Goal: Task Accomplishment & Management: Complete application form

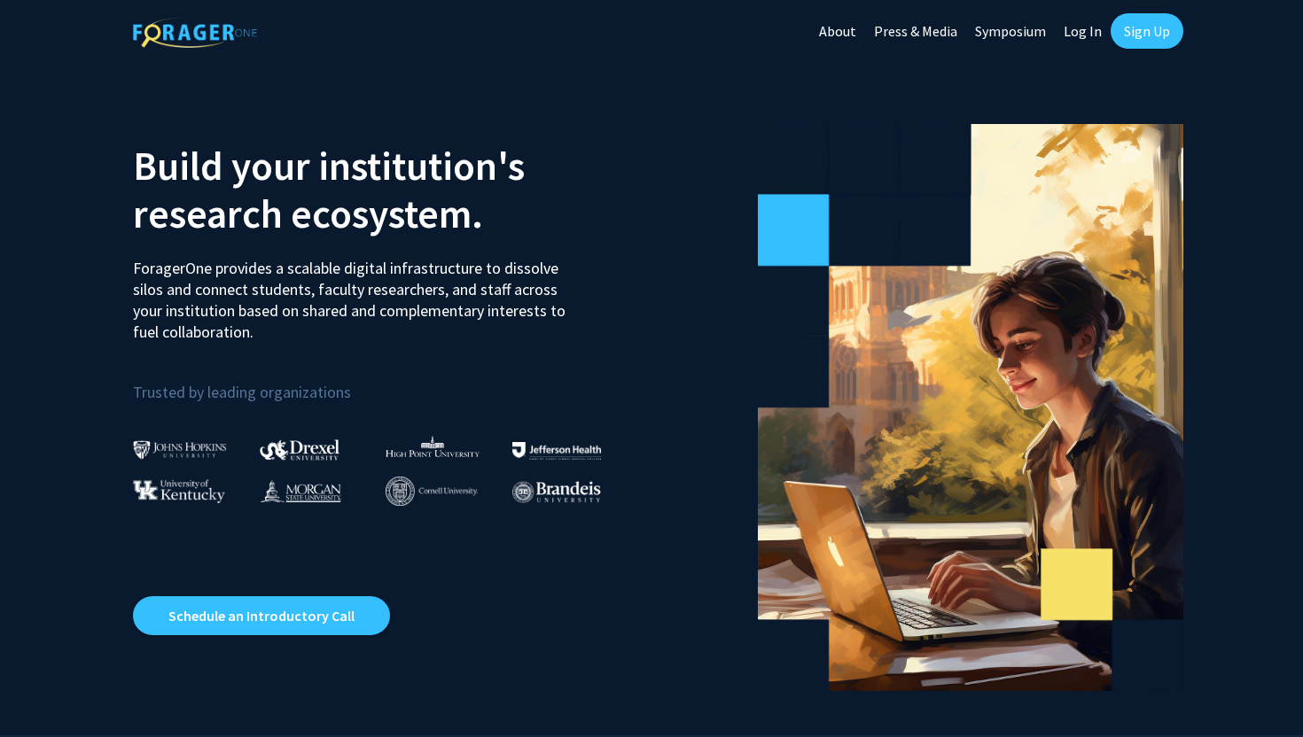
click at [1094, 34] on link "Log In" at bounding box center [1083, 31] width 56 height 62
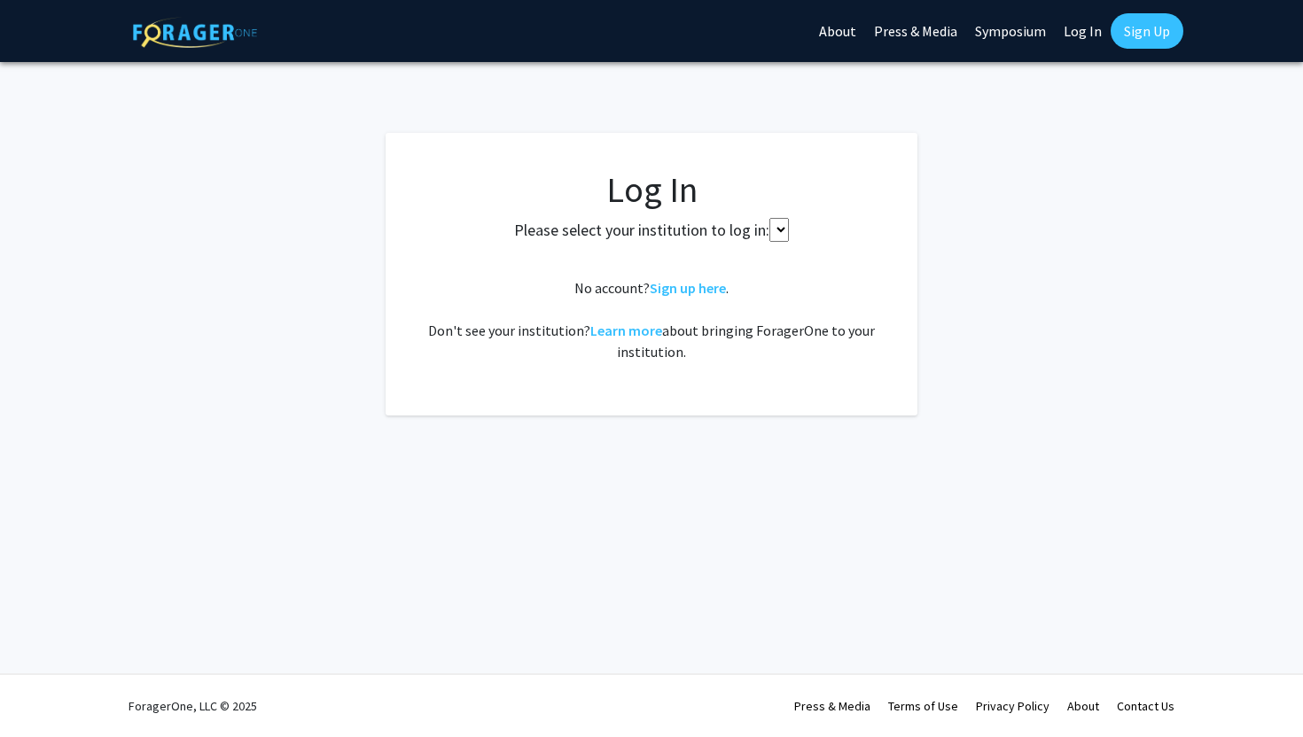
select select
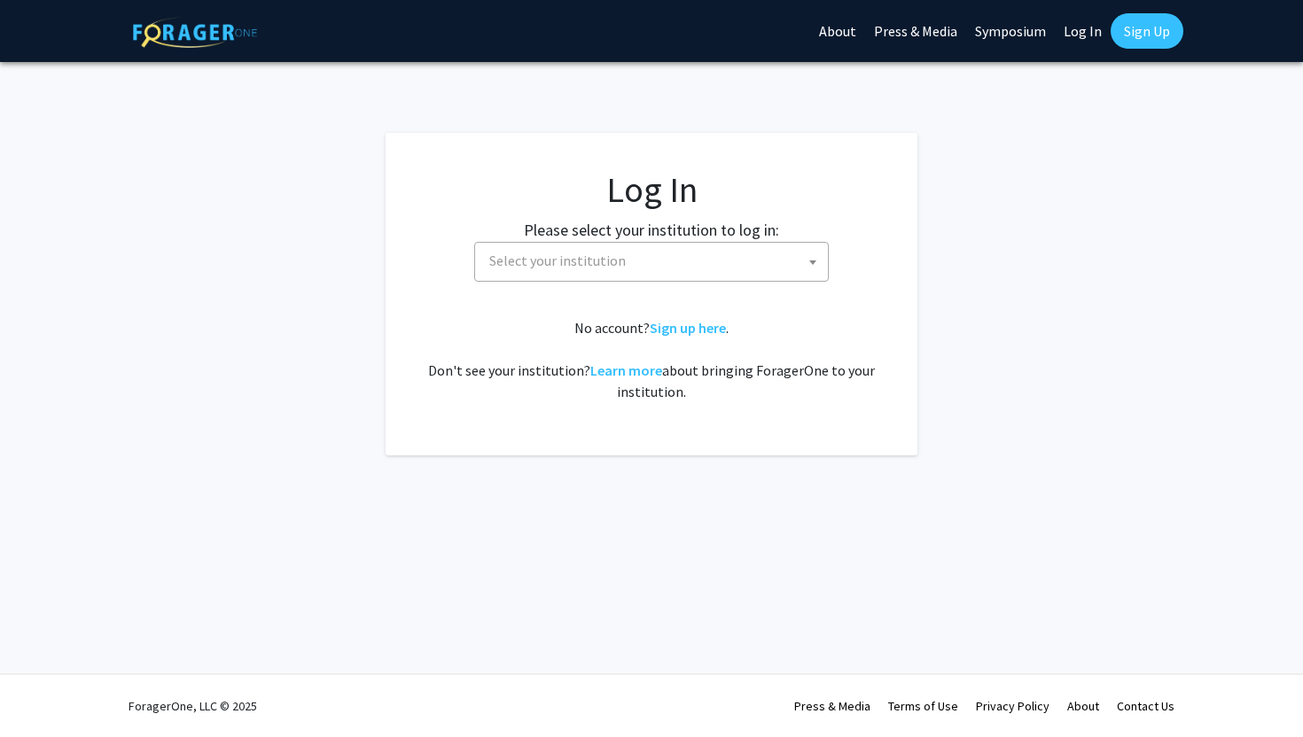
click at [1133, 34] on link "Sign Up" at bounding box center [1147, 30] width 73 height 35
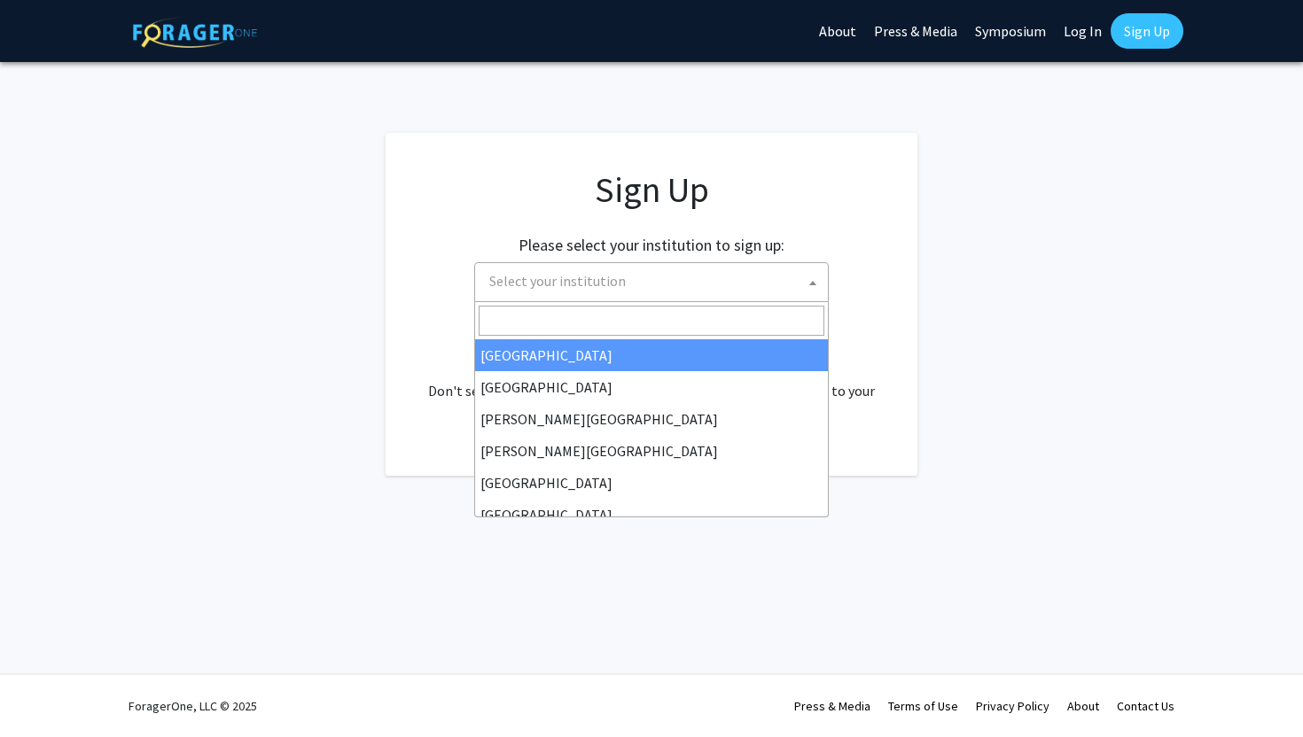
click at [716, 290] on span "Select your institution" at bounding box center [655, 281] width 346 height 36
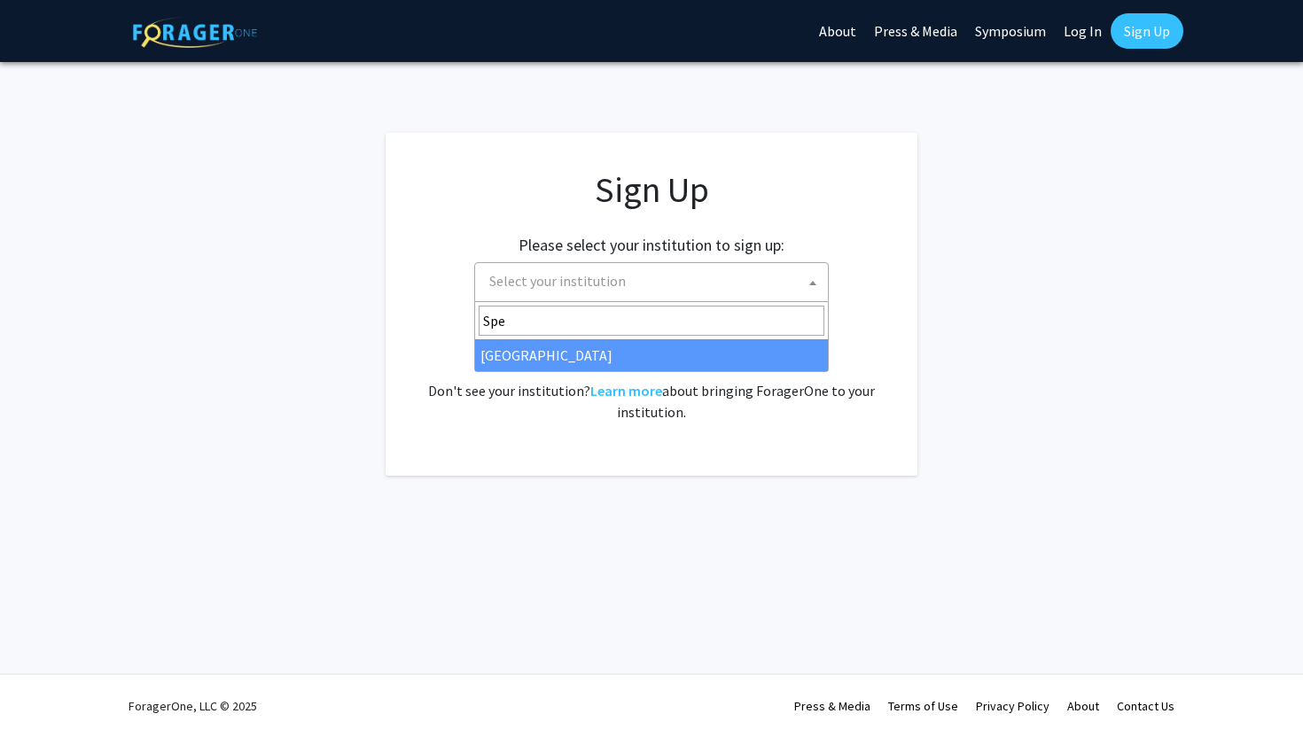
type input "Spel"
select select "4"
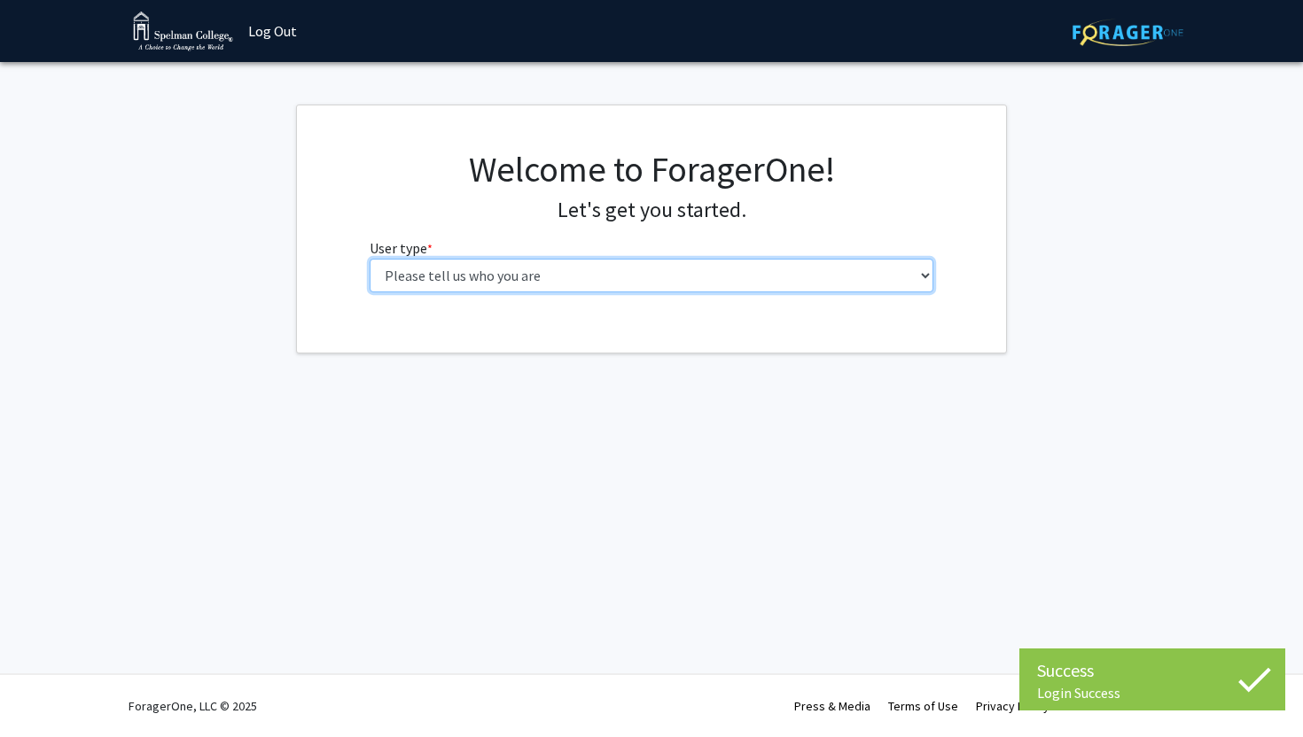
click at [714, 268] on select "Please tell us who you are Undergraduate Student Master's Student Doctoral Cand…" at bounding box center [652, 276] width 565 height 34
select select "1: undergrad"
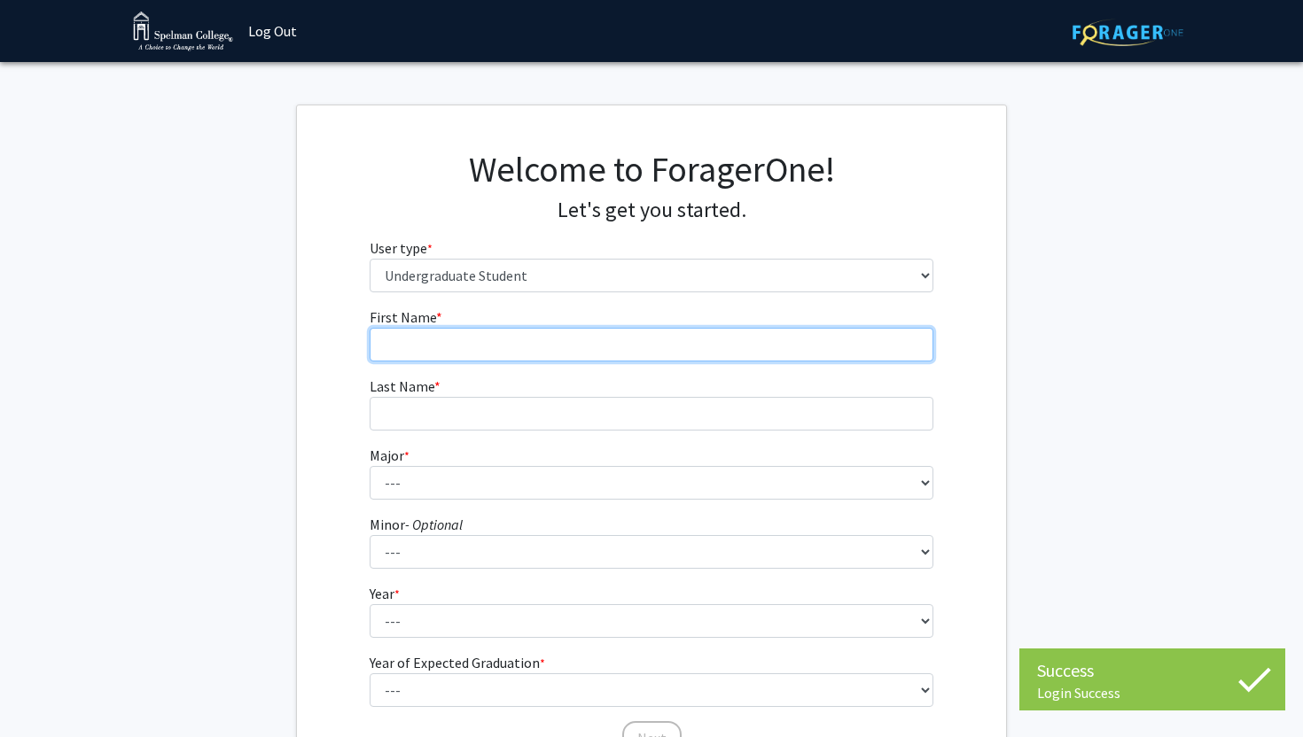
click at [690, 357] on input "First Name * required" at bounding box center [652, 345] width 565 height 34
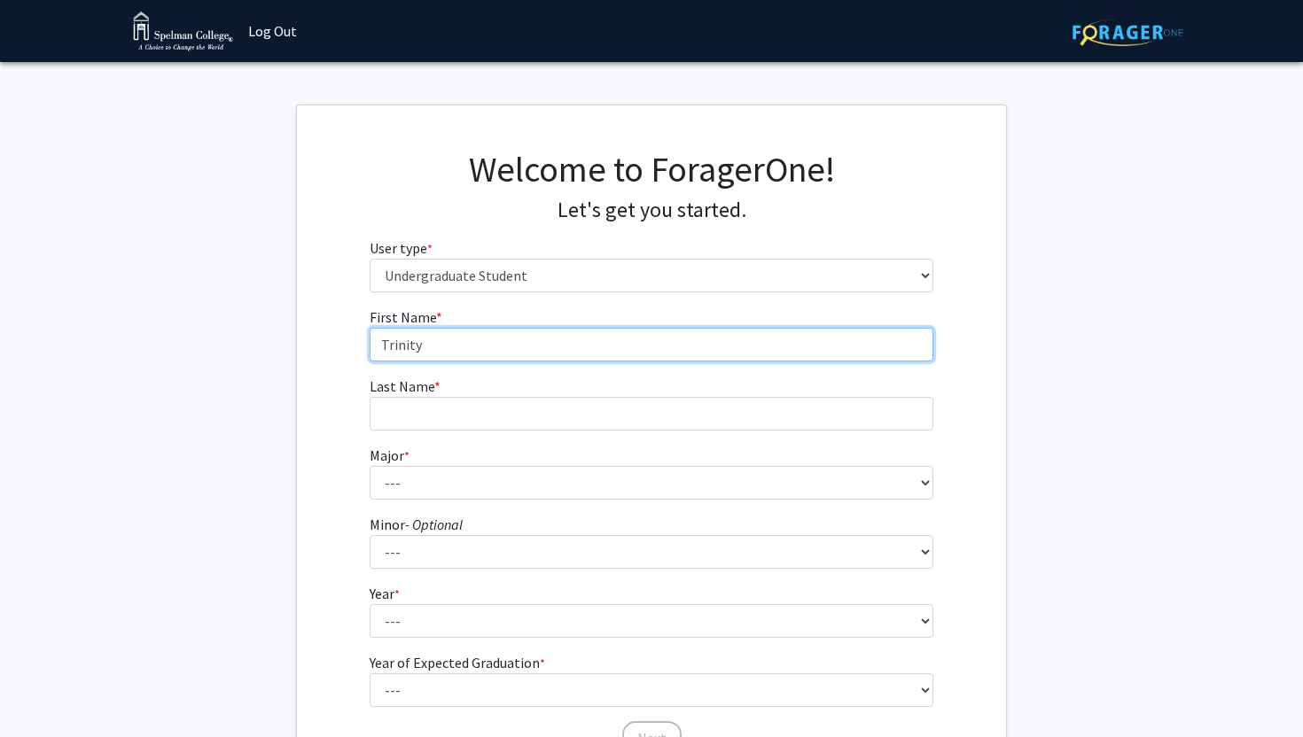
type input "Trinity"
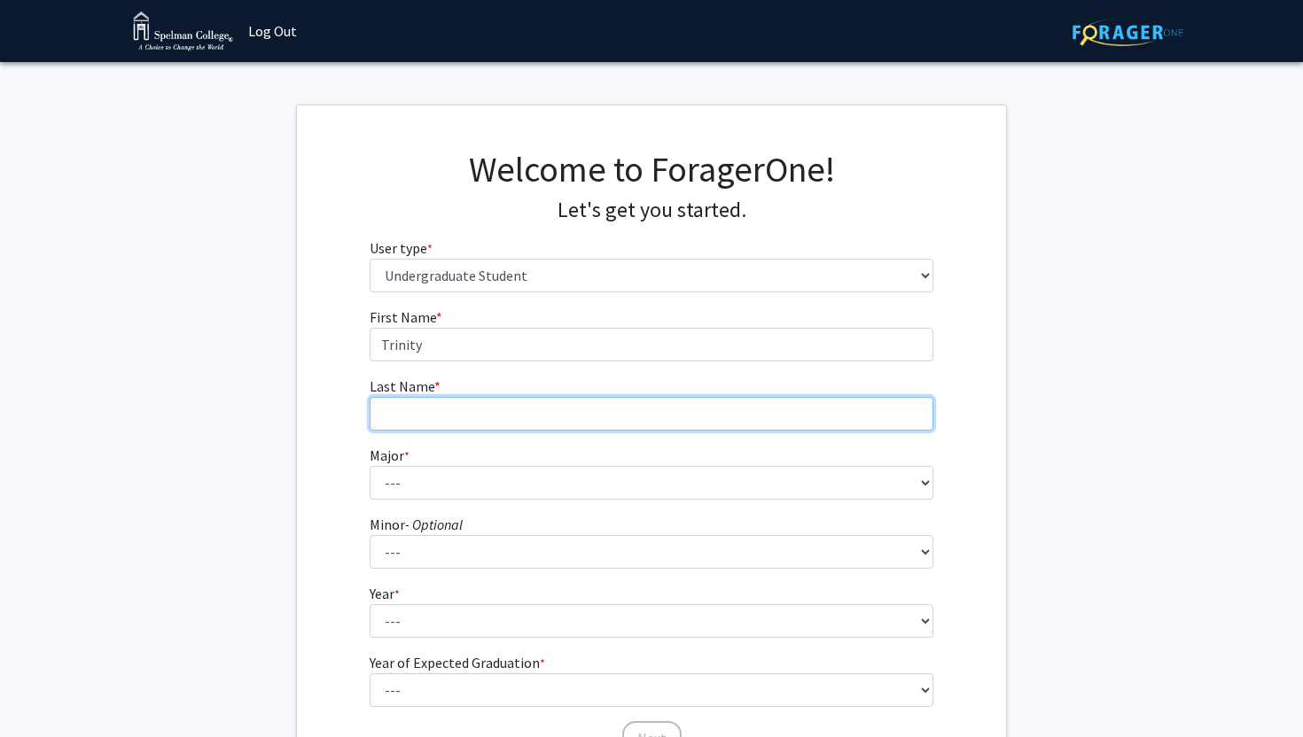
click at [606, 398] on input "Last Name * required" at bounding box center [652, 414] width 565 height 34
type input "Johnson"
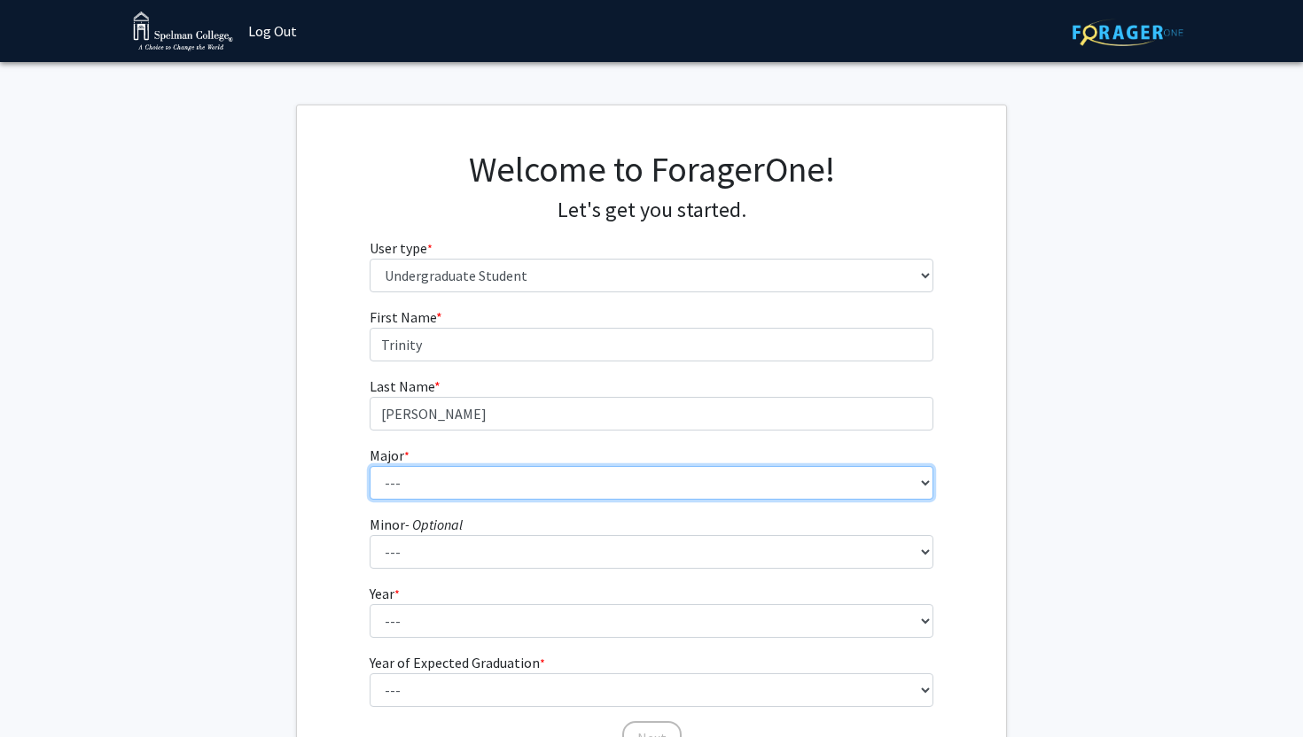
click at [518, 483] on select "--- Art Art History Biochemistry Biology Chemistry Comparative Women’s Studies …" at bounding box center [652, 483] width 565 height 34
select select "4: 250"
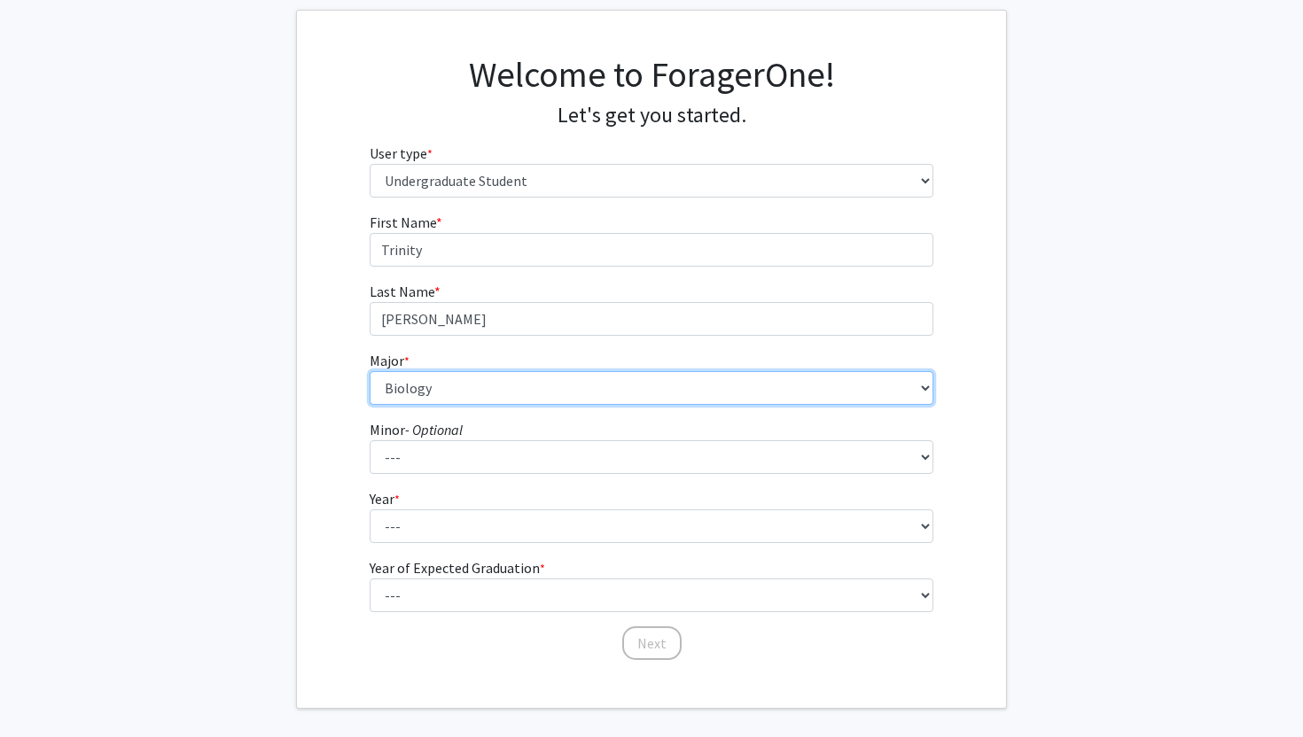
scroll to position [169, 0]
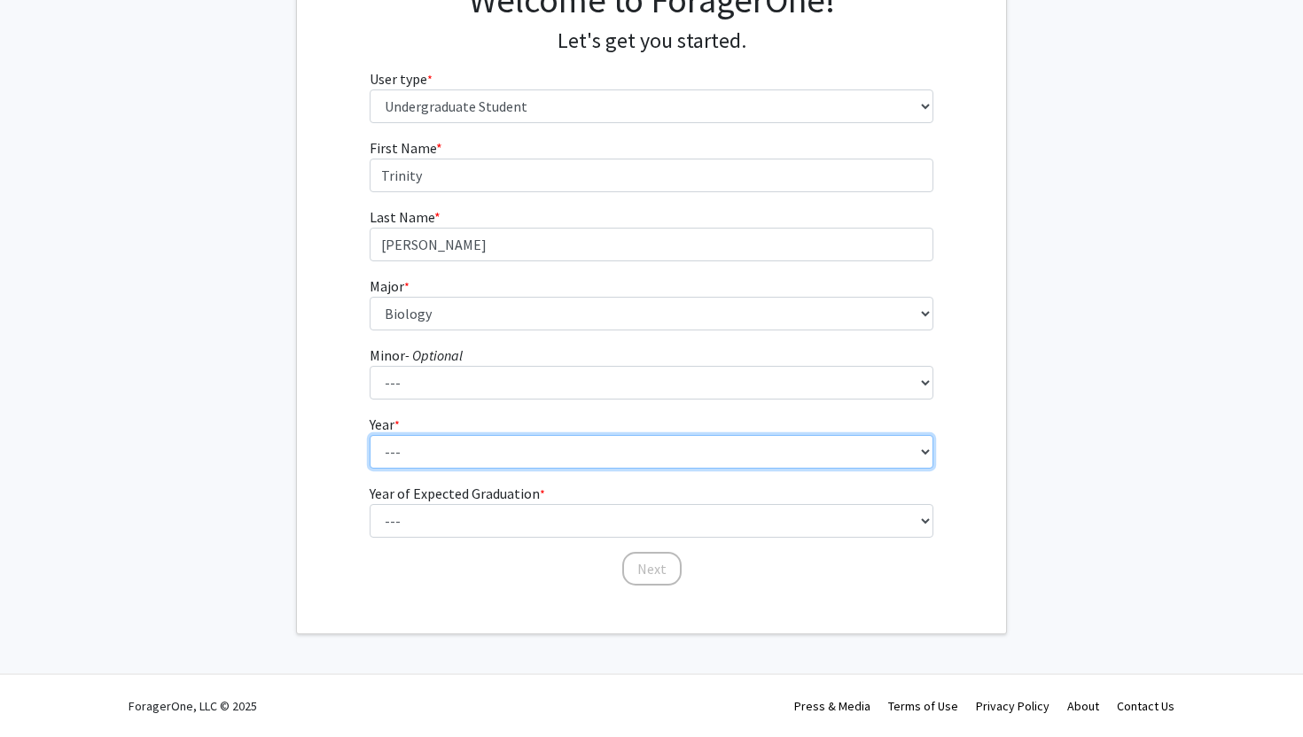
click at [467, 443] on select "--- First-year Sophomore Junior Senior Postbaccalaureate Certificate" at bounding box center [652, 452] width 565 height 34
select select "2: sophomore"
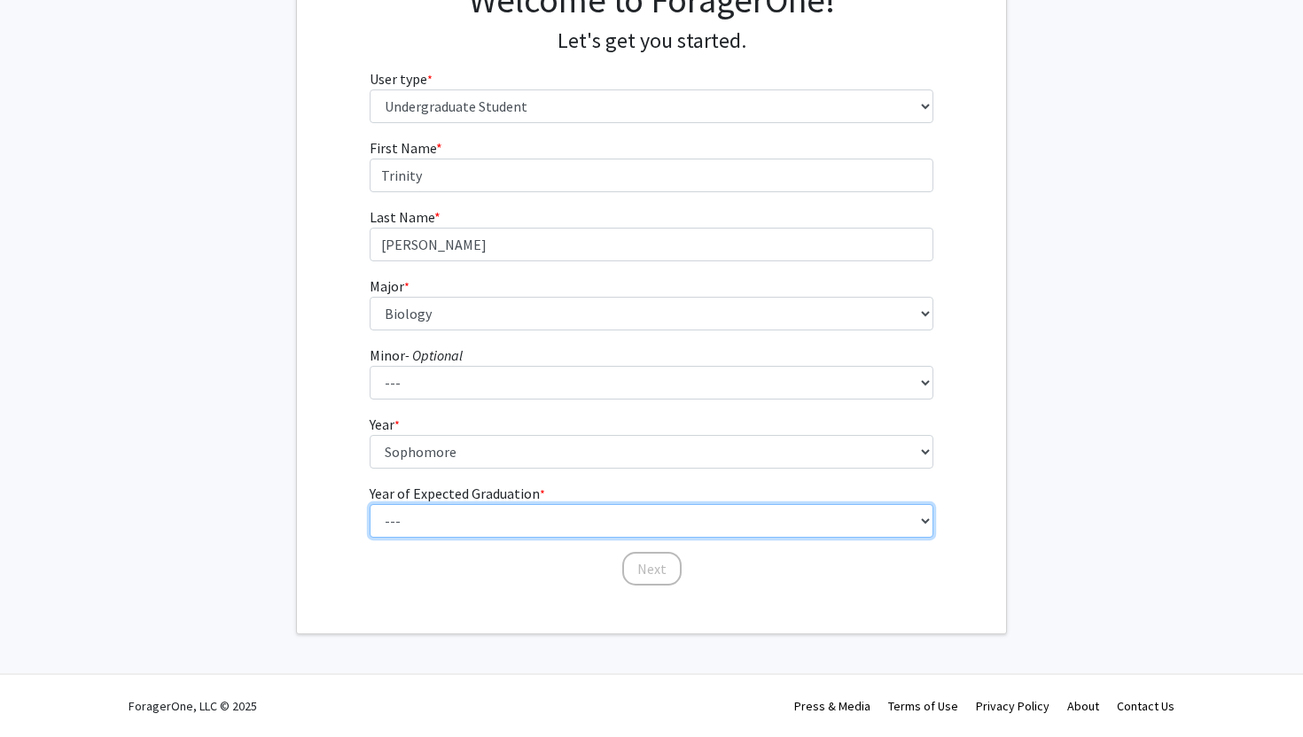
click at [442, 526] on select "--- 2025 2026 2027 2028 2029 2030 2031 2032 2033 2034" at bounding box center [652, 521] width 565 height 34
select select "4: 2028"
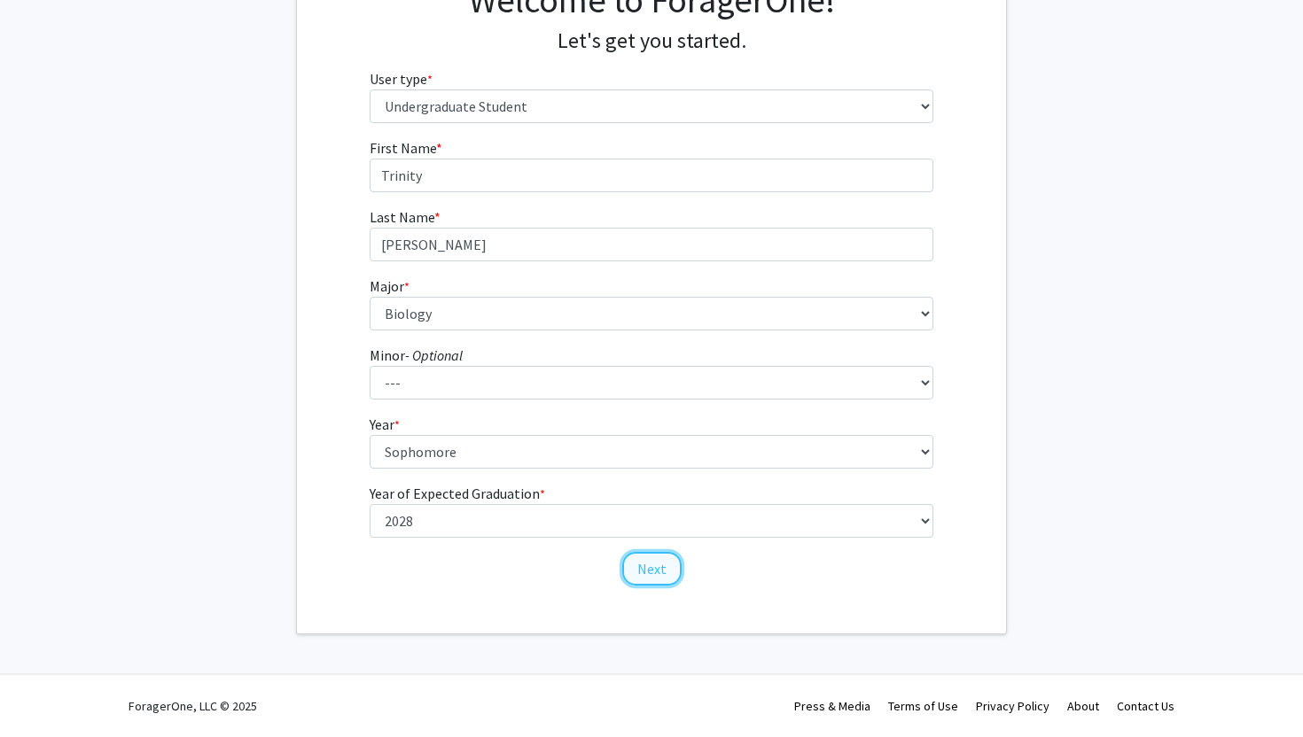
click at [665, 563] on button "Next" at bounding box center [651, 569] width 59 height 34
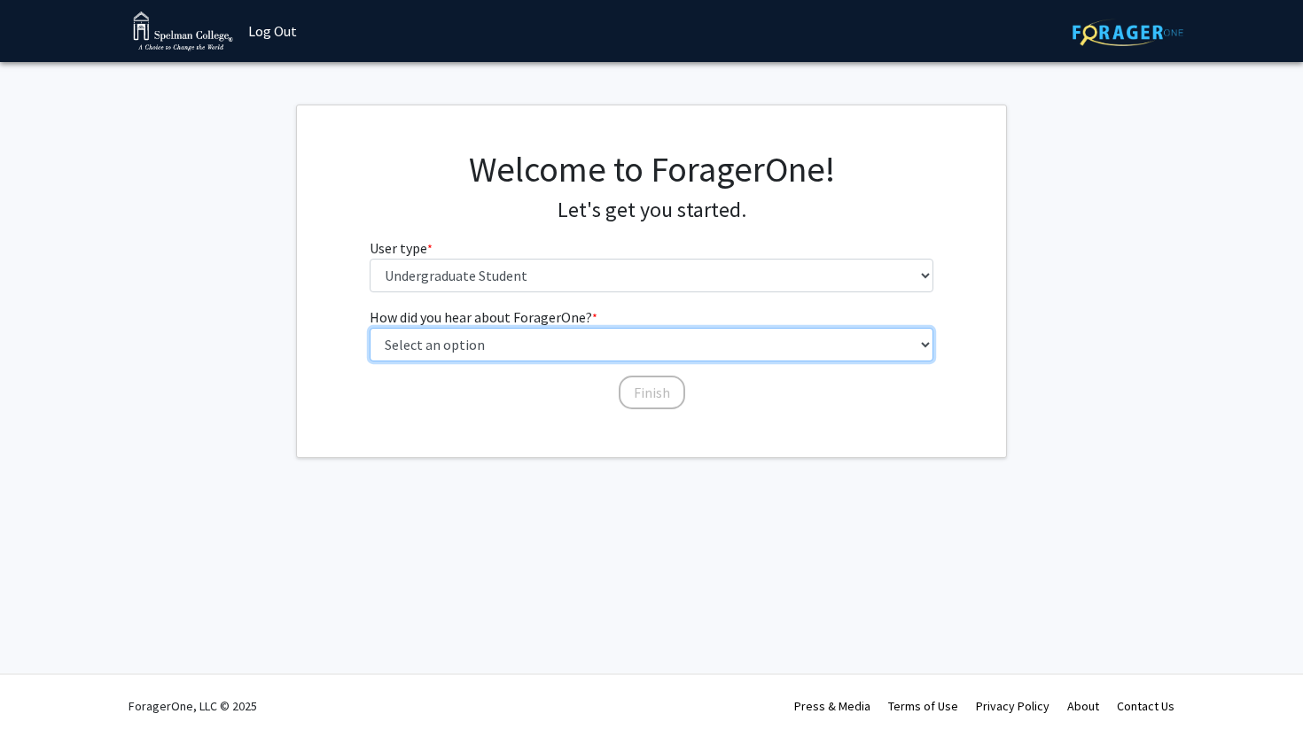
click at [543, 340] on select "Select an option Peer/student recommendation Faculty/staff recommendation Unive…" at bounding box center [652, 345] width 565 height 34
select select "2: faculty_recommendation"
click at [598, 337] on select "Select an option Peer/student recommendation Faculty/staff recommendation Unive…" at bounding box center [652, 345] width 565 height 34
click at [613, 344] on select "Select an option Peer/student recommendation Faculty/staff recommendation Unive…" at bounding box center [652, 345] width 565 height 34
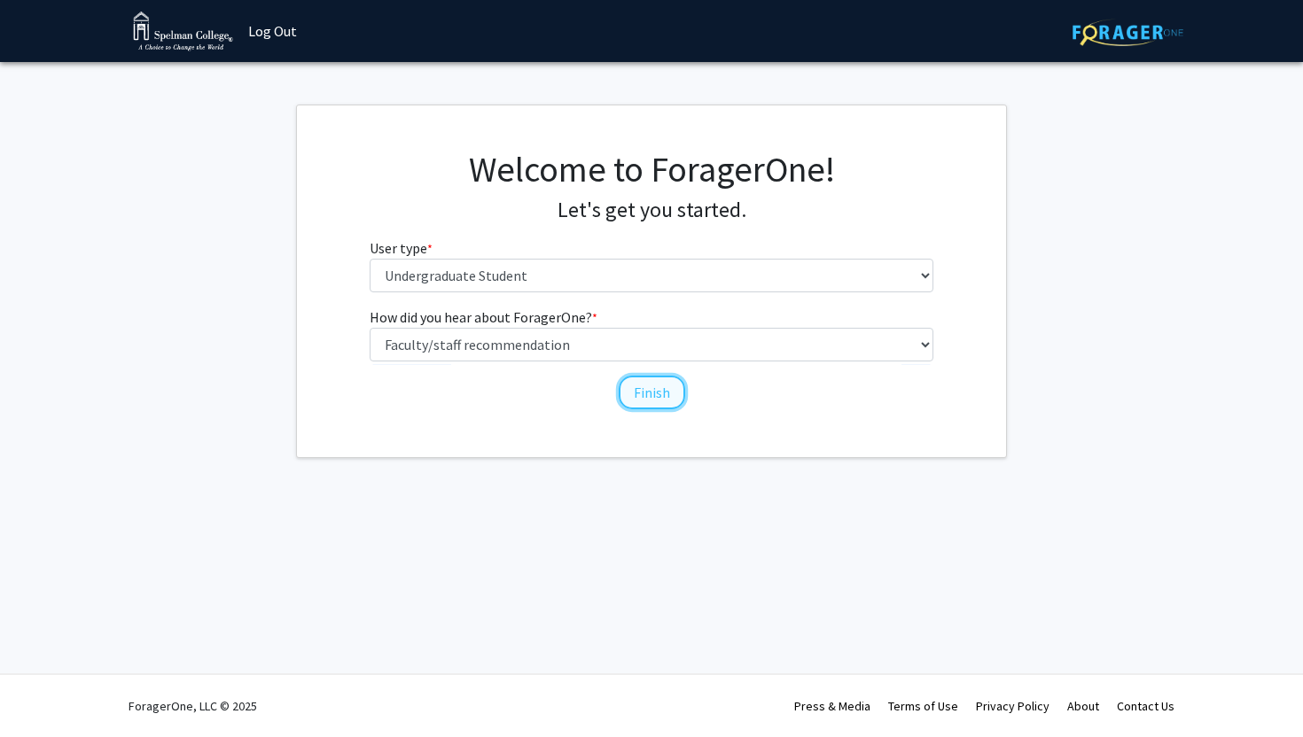
click at [644, 392] on button "Finish" at bounding box center [652, 393] width 66 height 34
